Goal: Task Accomplishment & Management: Manage account settings

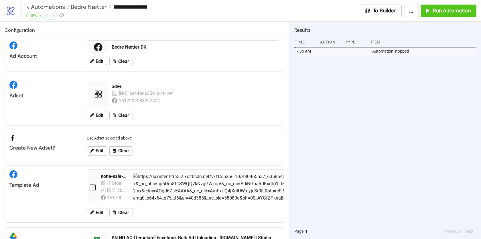
click at [16, 9] on link "logo/logo-mobile" at bounding box center [10, 10] width 21 height 21
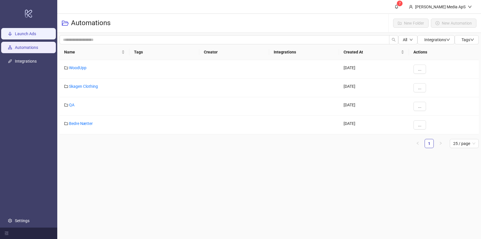
click at [31, 33] on link "Launch Ads" at bounding box center [25, 34] width 21 height 5
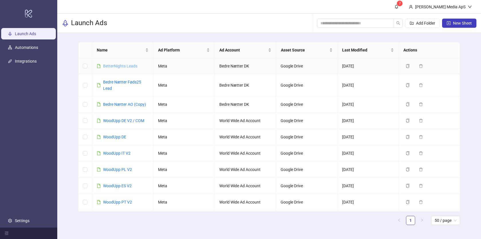
click at [121, 67] on link "BetterNights Leads" at bounding box center [120, 66] width 34 height 5
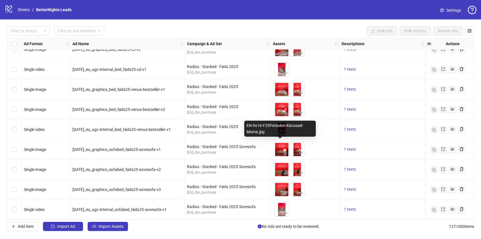
scroll to position [2377, 16]
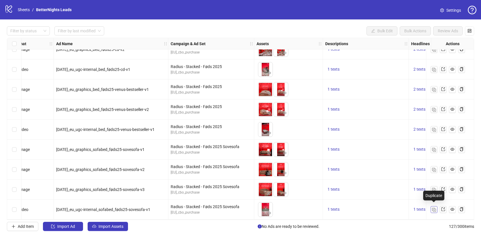
click at [432, 208] on img "button" at bounding box center [434, 210] width 4 height 4
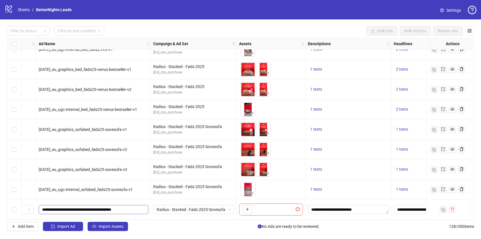
scroll to position [2397, 14]
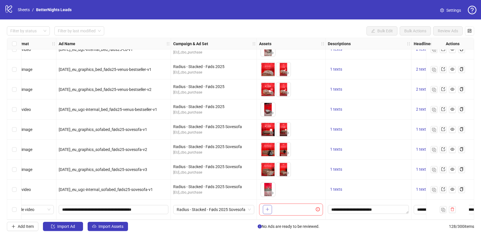
click at [270, 207] on button "button" at bounding box center [267, 209] width 9 height 9
click at [451, 210] on span "button" at bounding box center [453, 209] width 4 height 5
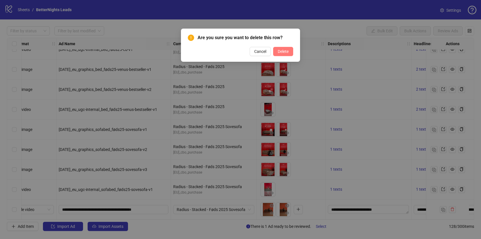
click at [281, 50] on span "Delete" at bounding box center [283, 51] width 11 height 5
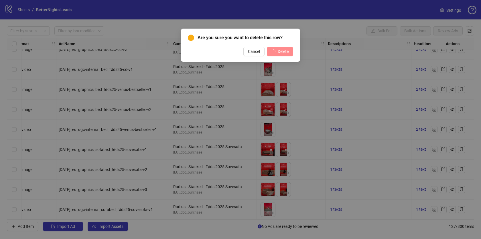
scroll to position [2377, 14]
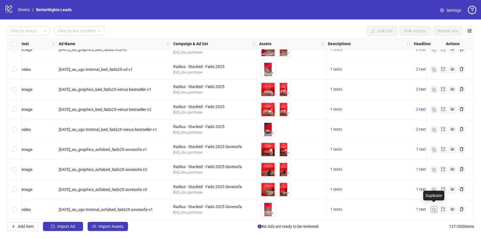
click at [435, 208] on img "button" at bounding box center [434, 210] width 4 height 4
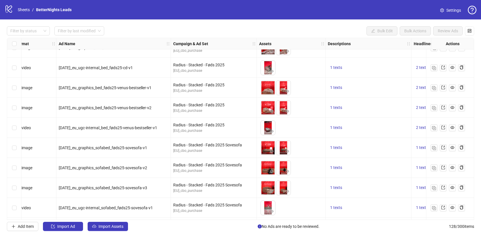
scroll to position [2397, 14]
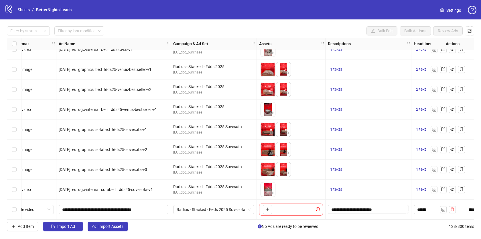
click at [262, 210] on div "To pick up a draggable item, press the space bar. While dragging, use the arrow…" at bounding box center [266, 209] width 11 height 9
click at [267, 208] on icon "plus" at bounding box center [267, 209] width 0 height 3
click at [443, 209] on img "button" at bounding box center [443, 210] width 4 height 4
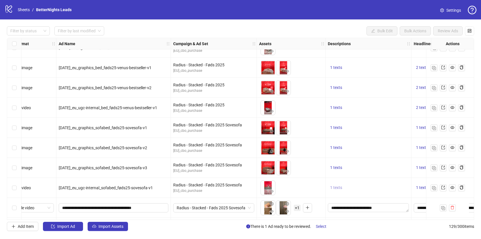
scroll to position [2418, 14]
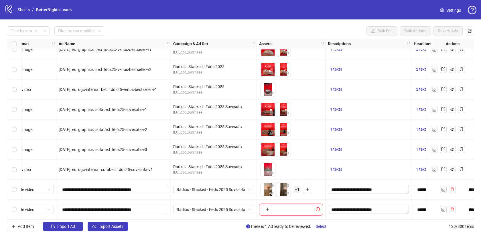
click at [296, 188] on span "+ 1" at bounding box center [297, 190] width 7 height 6
drag, startPoint x: 269, startPoint y: 184, endPoint x: 275, endPoint y: 218, distance: 34.9
click at [275, 219] on div "Ad Format Ad Name Campaign & Ad Set Assets Descriptions Headlines Primary Texts…" at bounding box center [240, 129] width 467 height 182
drag, startPoint x: 282, startPoint y: 188, endPoint x: 289, endPoint y: 217, distance: 28.8
click at [289, 217] on body "logo/logo-mobile Sheets / BetterNights Leads Settings Filter by status Filter b…" at bounding box center [240, 119] width 481 height 239
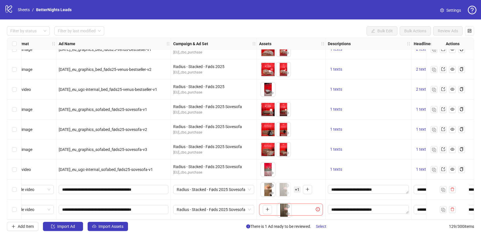
drag, startPoint x: 283, startPoint y: 187, endPoint x: 284, endPoint y: 209, distance: 22.1
click at [284, 209] on body "logo/logo-mobile Sheets / BetterNights Leads Settings Filter by status Filter b…" at bounding box center [240, 119] width 481 height 239
click at [318, 208] on icon "exclamation-circle" at bounding box center [318, 210] width 4 height 4
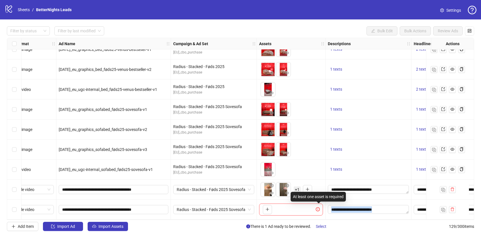
click at [318, 208] on icon "exclamation-circle" at bounding box center [318, 210] width 4 height 4
click at [298, 189] on span "+ 1" at bounding box center [297, 190] width 7 height 6
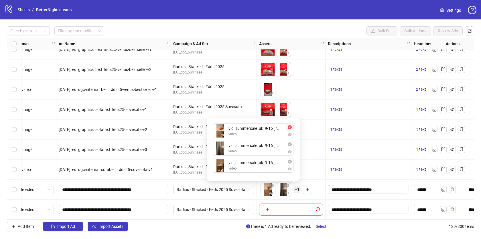
click at [290, 128] on icon "close-circle" at bounding box center [290, 127] width 4 height 4
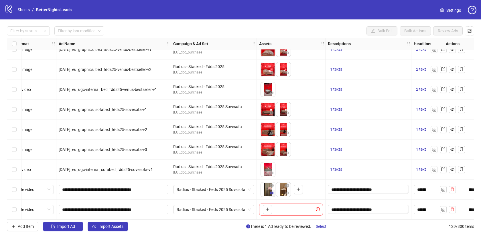
click at [269, 190] on button "button" at bounding box center [271, 193] width 7 height 7
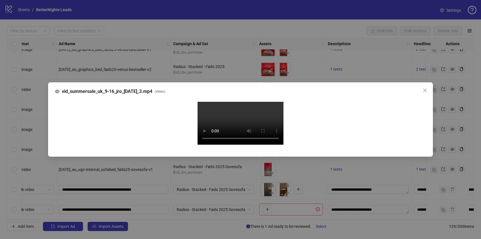
click at [461, 108] on div "vid_summersale_uk_9-16_jro_[DATE]_3.mp4 ( video ) Your browser does not support…" at bounding box center [240, 119] width 481 height 239
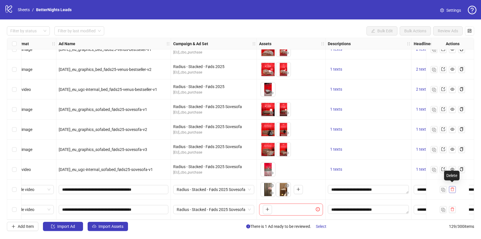
click at [451, 190] on span "button" at bounding box center [453, 189] width 4 height 5
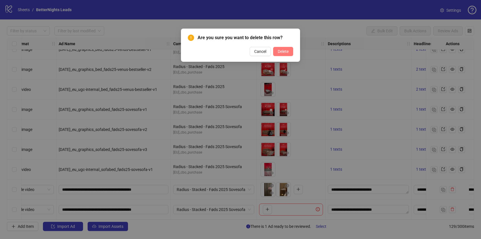
click at [288, 51] on span "Delete" at bounding box center [283, 51] width 11 height 5
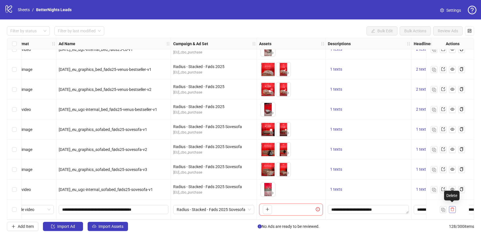
click at [451, 206] on button "button" at bounding box center [452, 209] width 7 height 7
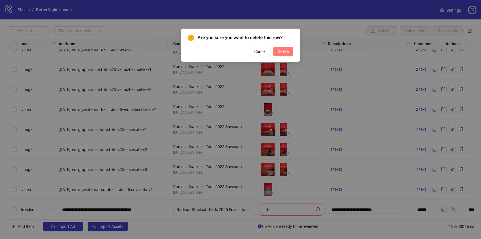
click at [276, 51] on button "Delete" at bounding box center [283, 51] width 20 height 9
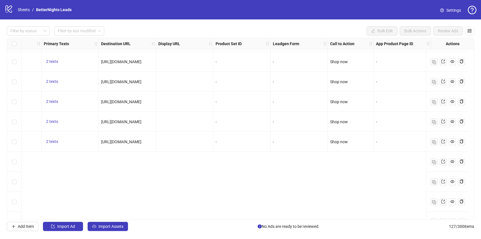
scroll to position [2076, 474]
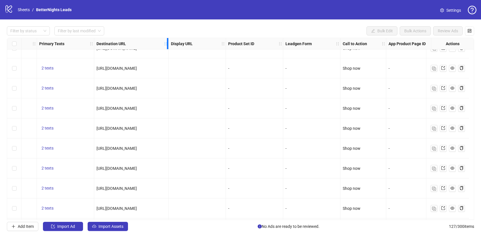
drag, startPoint x: 150, startPoint y: 47, endPoint x: 200, endPoint y: 50, distance: 50.0
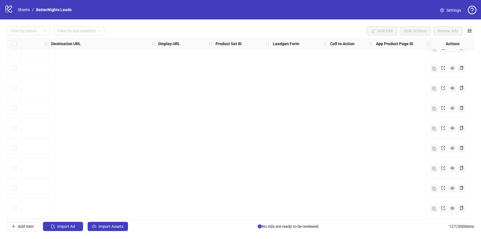
scroll to position [2076, 0]
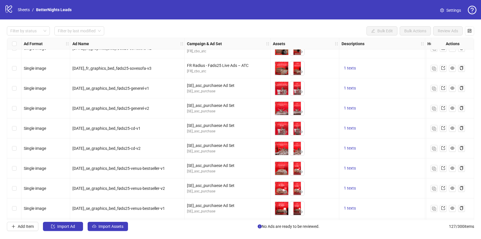
click at [450, 11] on span "Settings" at bounding box center [454, 10] width 15 height 6
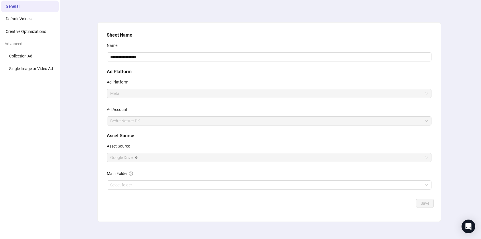
scroll to position [25, 0]
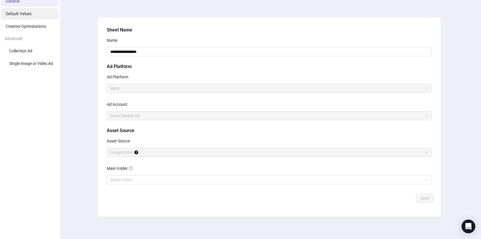
click at [23, 9] on li "Default Values" at bounding box center [30, 13] width 58 height 11
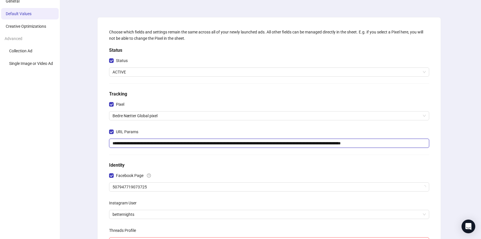
click at [159, 145] on input "**********" at bounding box center [269, 143] width 320 height 9
click at [95, 142] on div "**********" at bounding box center [269, 165] width 424 height 343
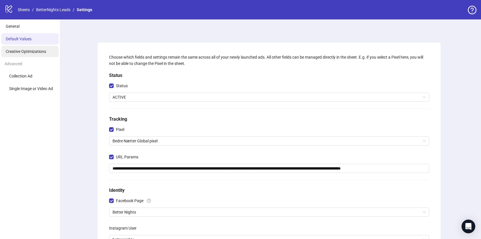
click at [27, 54] on li "Creative Optimizations" at bounding box center [30, 51] width 58 height 11
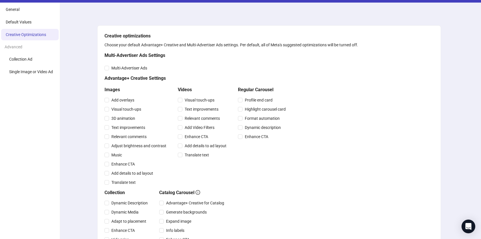
scroll to position [16, 0]
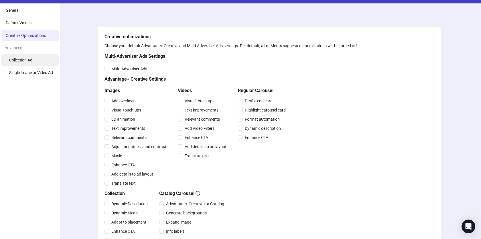
click at [25, 59] on span "Collection Ad" at bounding box center [20, 60] width 23 height 5
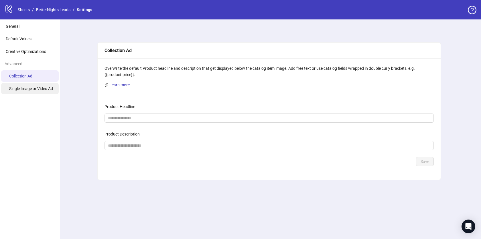
click at [33, 87] on span "Single Image or Video Ad" at bounding box center [31, 88] width 44 height 5
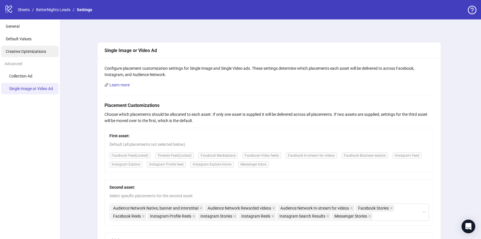
click at [41, 52] on span "Creative Optimizations" at bounding box center [26, 51] width 40 height 5
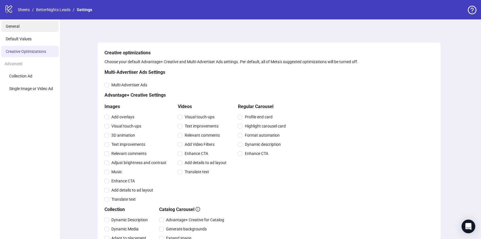
click at [26, 27] on li "General" at bounding box center [30, 26] width 58 height 11
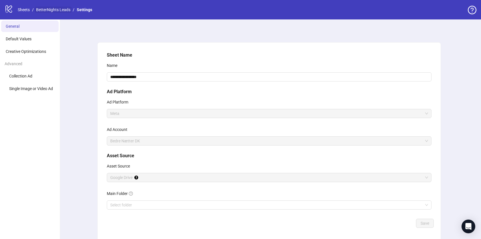
click at [56, 9] on link "BetterNights Leads" at bounding box center [53, 10] width 37 height 6
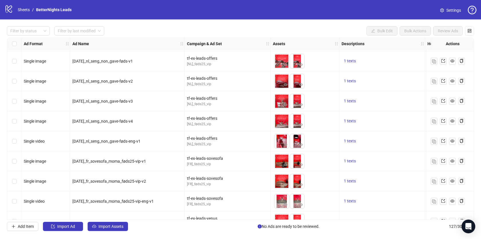
scroll to position [692, 0]
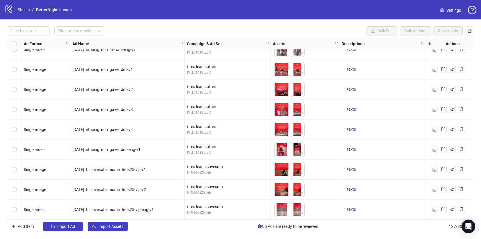
click at [25, 13] on div "logo/logo-mobile Sheets / BetterNights Leads" at bounding box center [39, 10] width 69 height 10
click at [25, 12] on link "Sheets" at bounding box center [24, 10] width 14 height 6
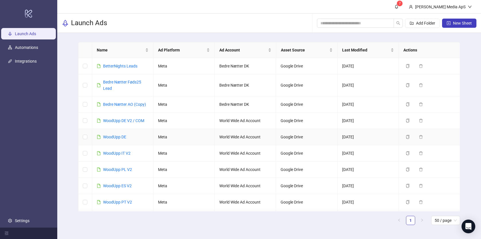
scroll to position [10, 0]
